Goal: Browse casually

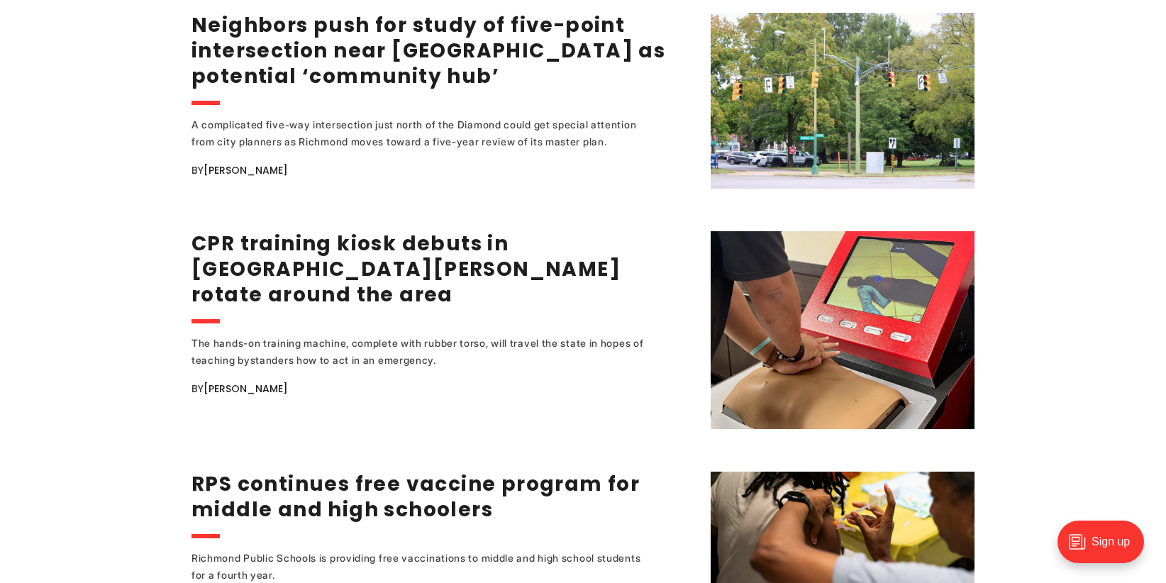
scroll to position [2380, 0]
